Goal: Task Accomplishment & Management: Use online tool/utility

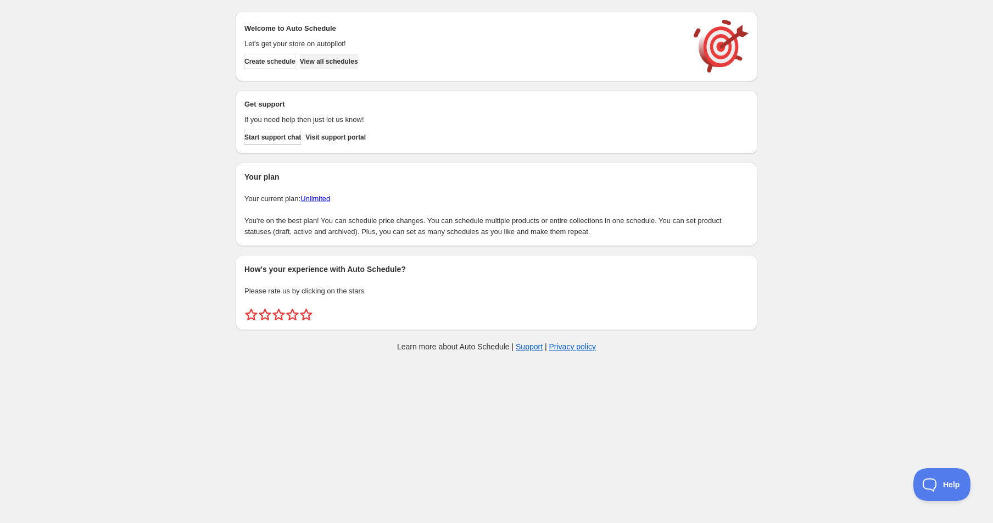
click at [341, 64] on span "View all schedules" at bounding box center [329, 61] width 58 height 9
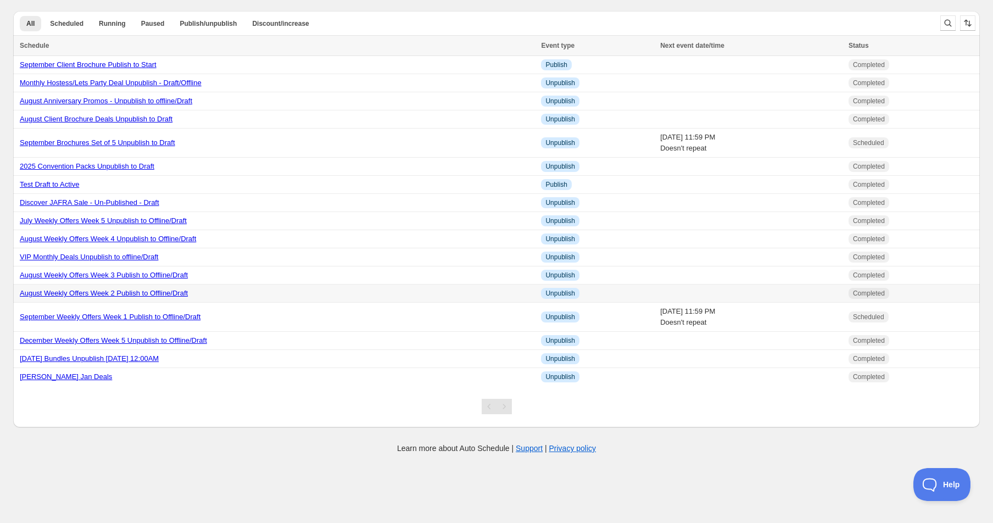
click at [121, 294] on link "August Weekly Offers Week 2 Publish to Offline/Draft" at bounding box center [104, 293] width 168 height 8
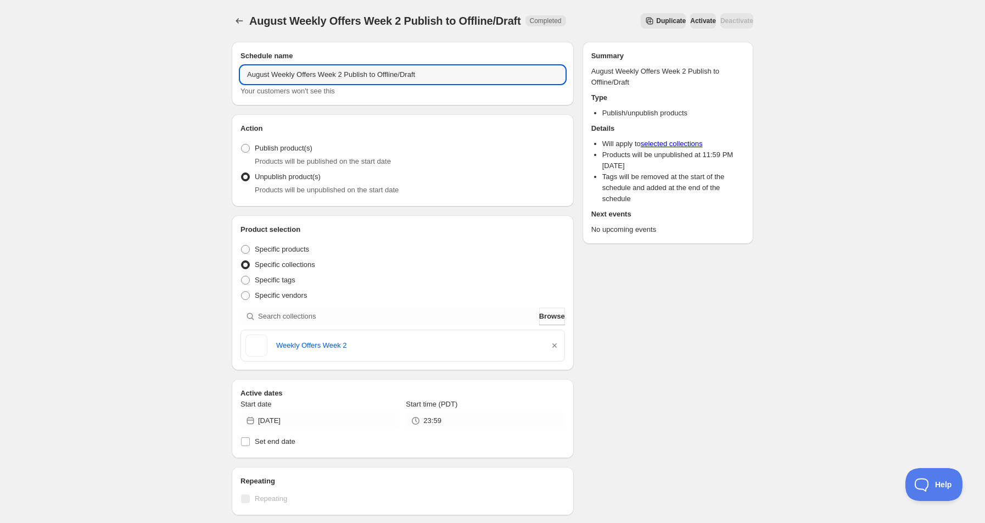
drag, startPoint x: 269, startPoint y: 75, endPoint x: 212, endPoint y: 87, distance: 58.4
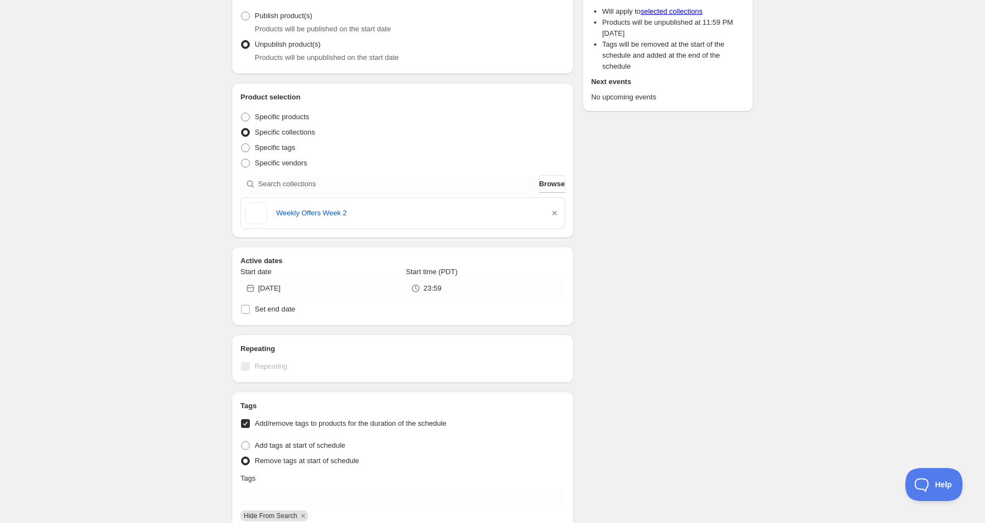
scroll to position [146, 0]
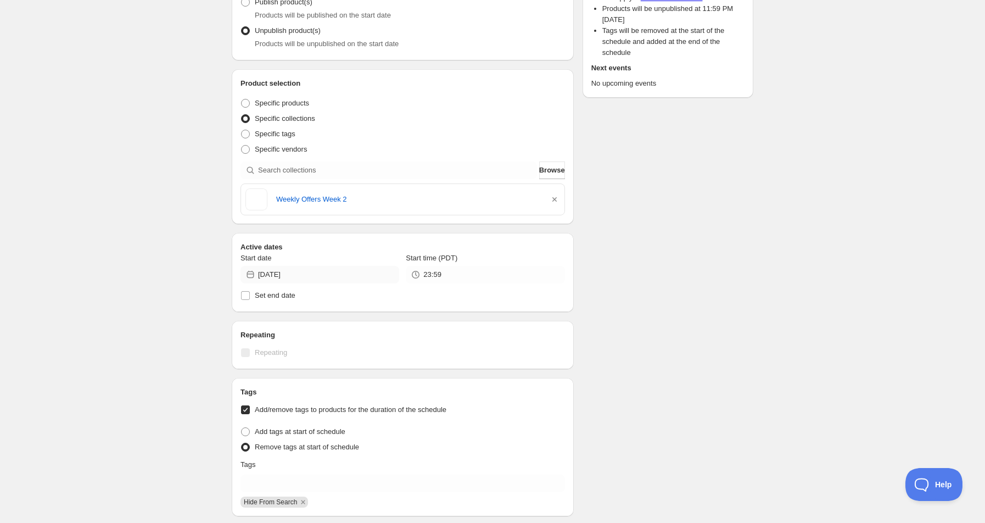
type input "September Weekly Offers Week 2 Publish to Offline/Draft"
click at [279, 275] on input "[DATE]" at bounding box center [328, 275] width 141 height 18
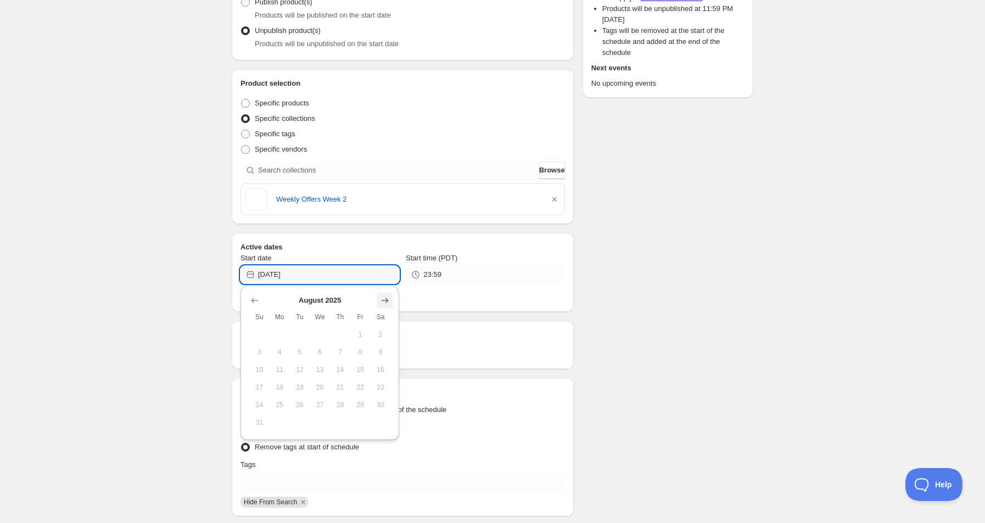
click at [388, 302] on icon "Show next month, September 2025" at bounding box center [384, 300] width 11 height 11
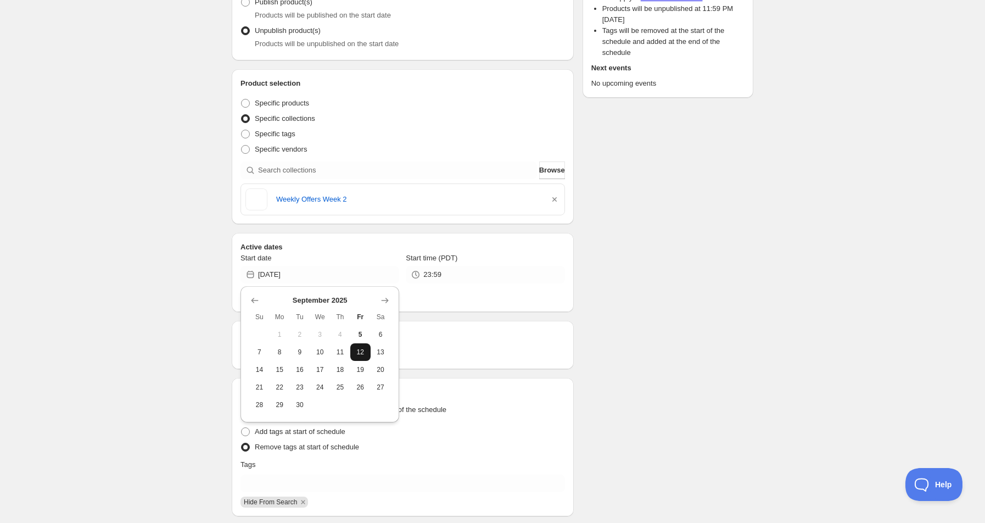
click at [362, 356] on button "12" at bounding box center [360, 352] width 20 height 18
type input "[DATE]"
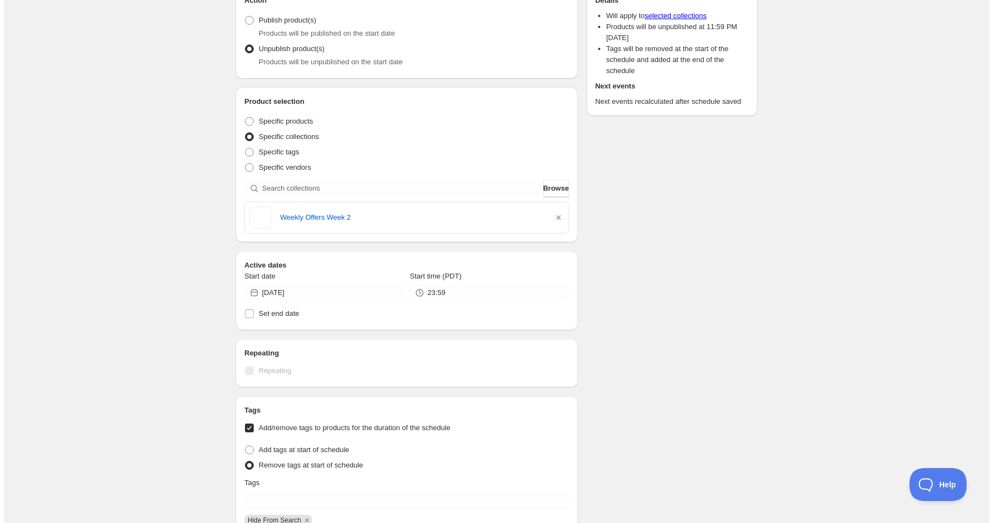
scroll to position [0, 0]
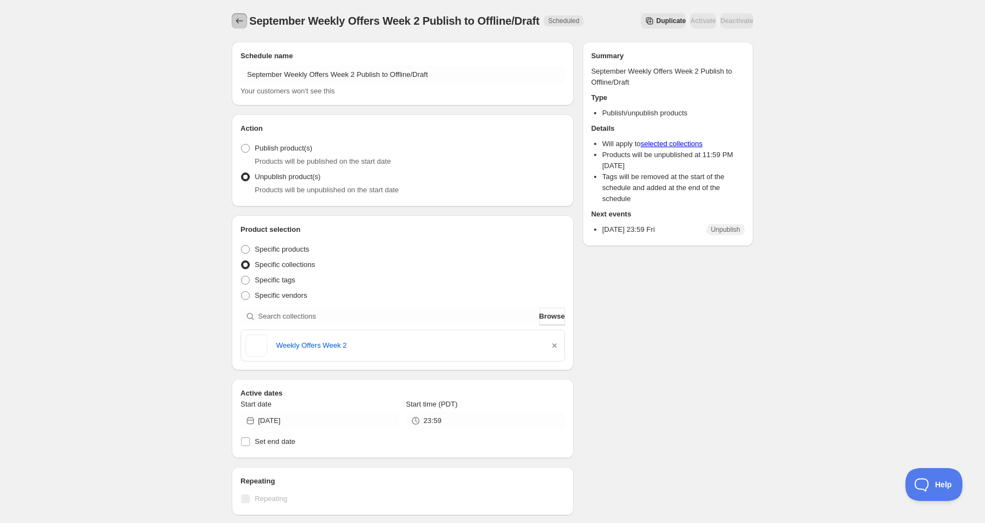
click at [247, 19] on button "Schedules" at bounding box center [239, 20] width 15 height 15
